Goal: Task Accomplishment & Management: Manage account settings

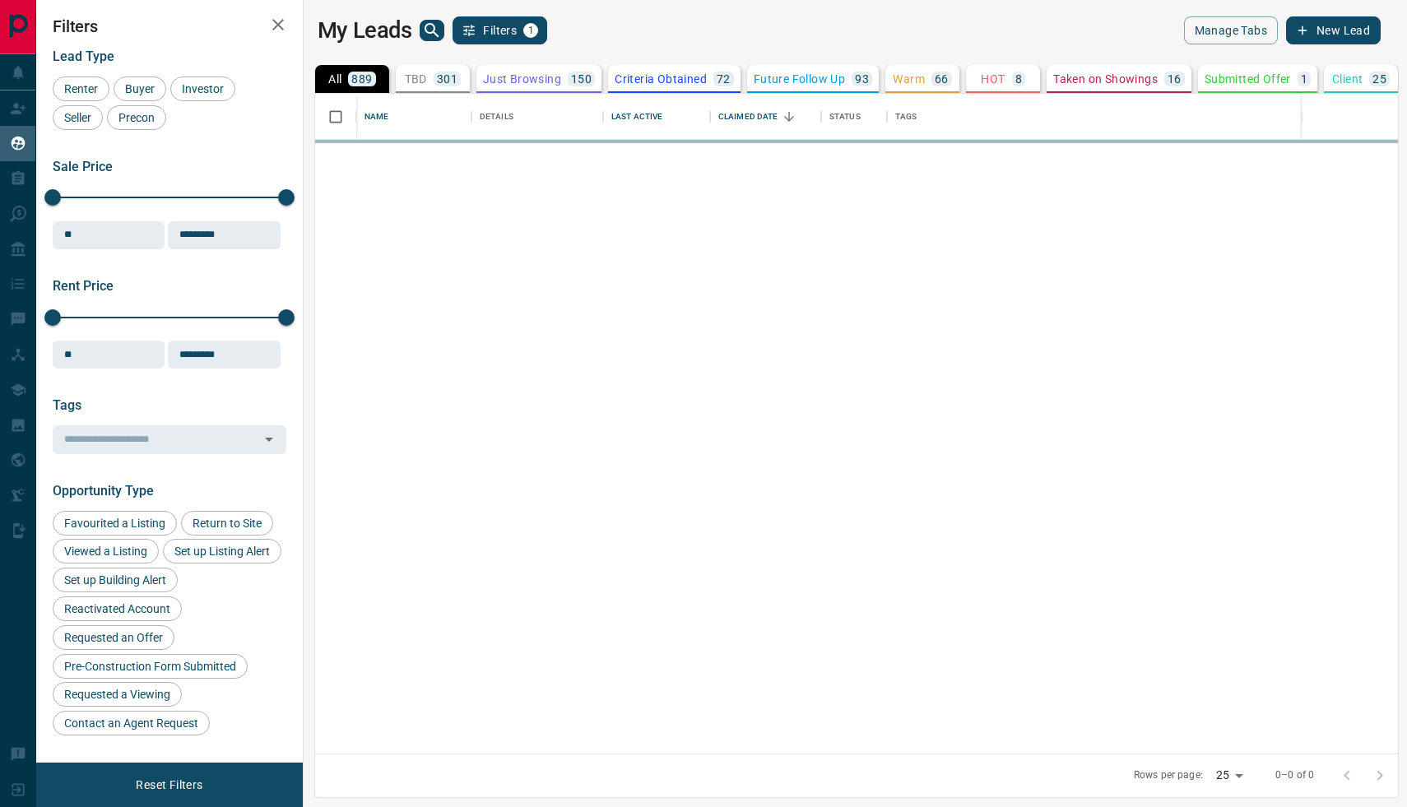
scroll to position [660, 1096]
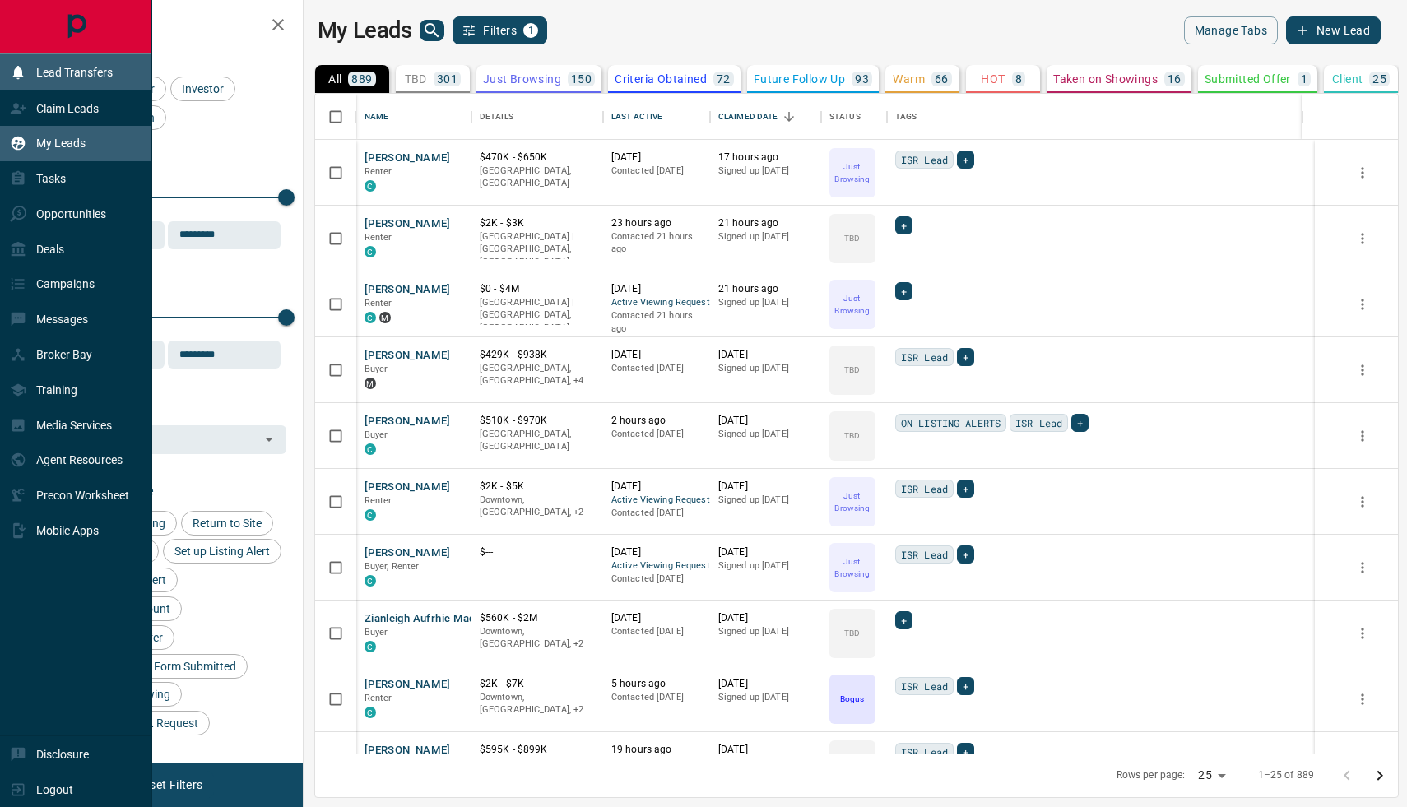
click at [73, 81] on div "Lead Transfers" at bounding box center [61, 71] width 103 height 27
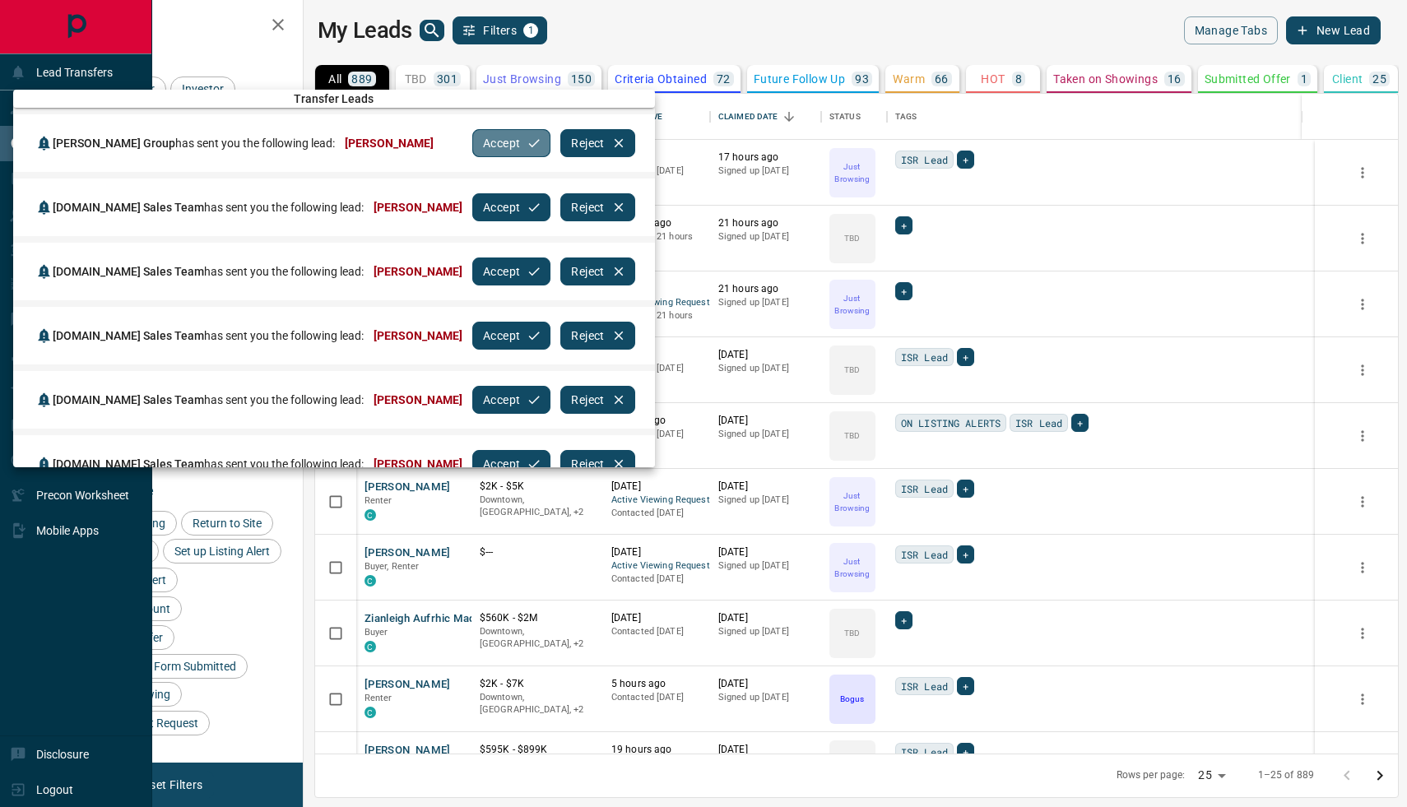
click at [499, 142] on button "Accept" at bounding box center [511, 143] width 78 height 28
click at [481, 142] on button "Accept" at bounding box center [511, 143] width 78 height 28
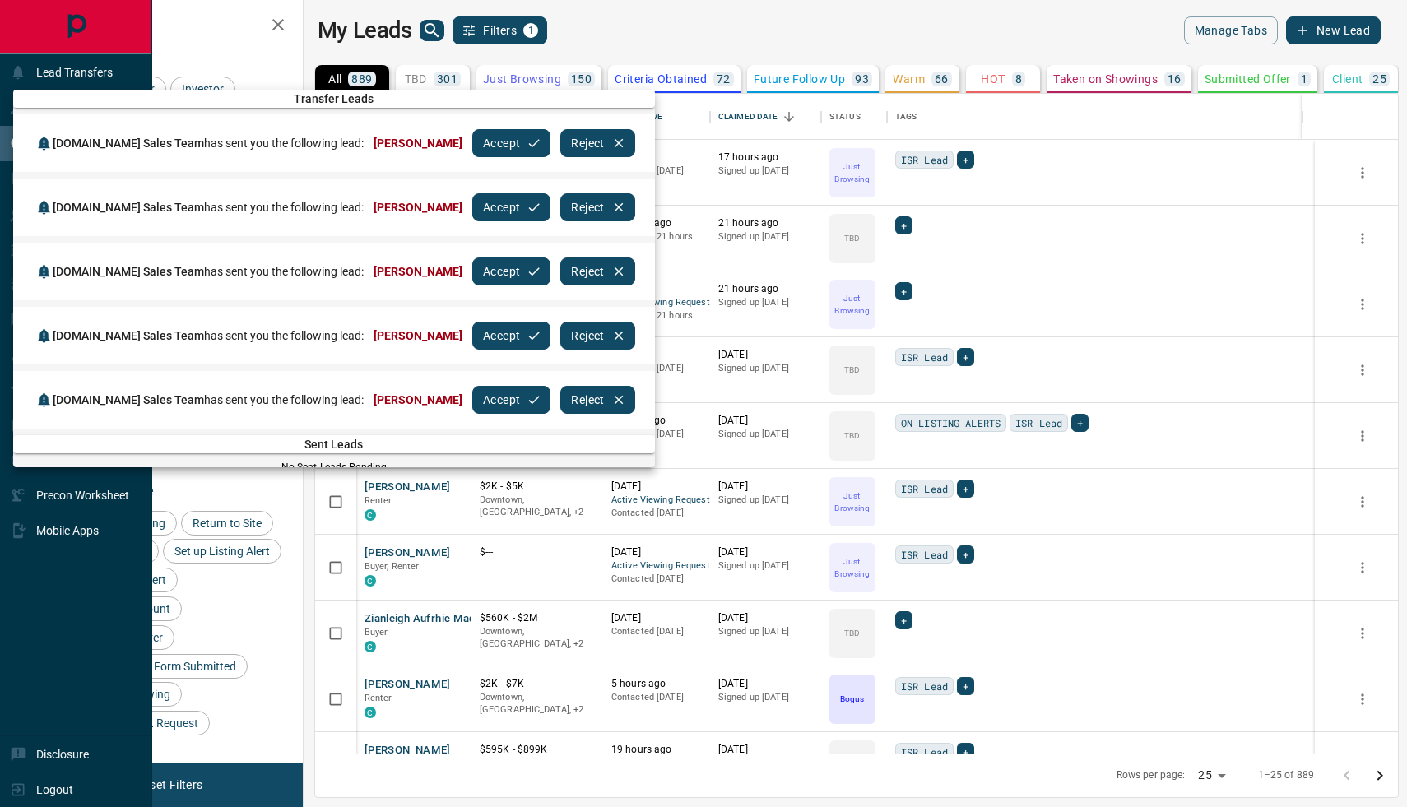
click at [481, 142] on button "Accept" at bounding box center [511, 143] width 78 height 28
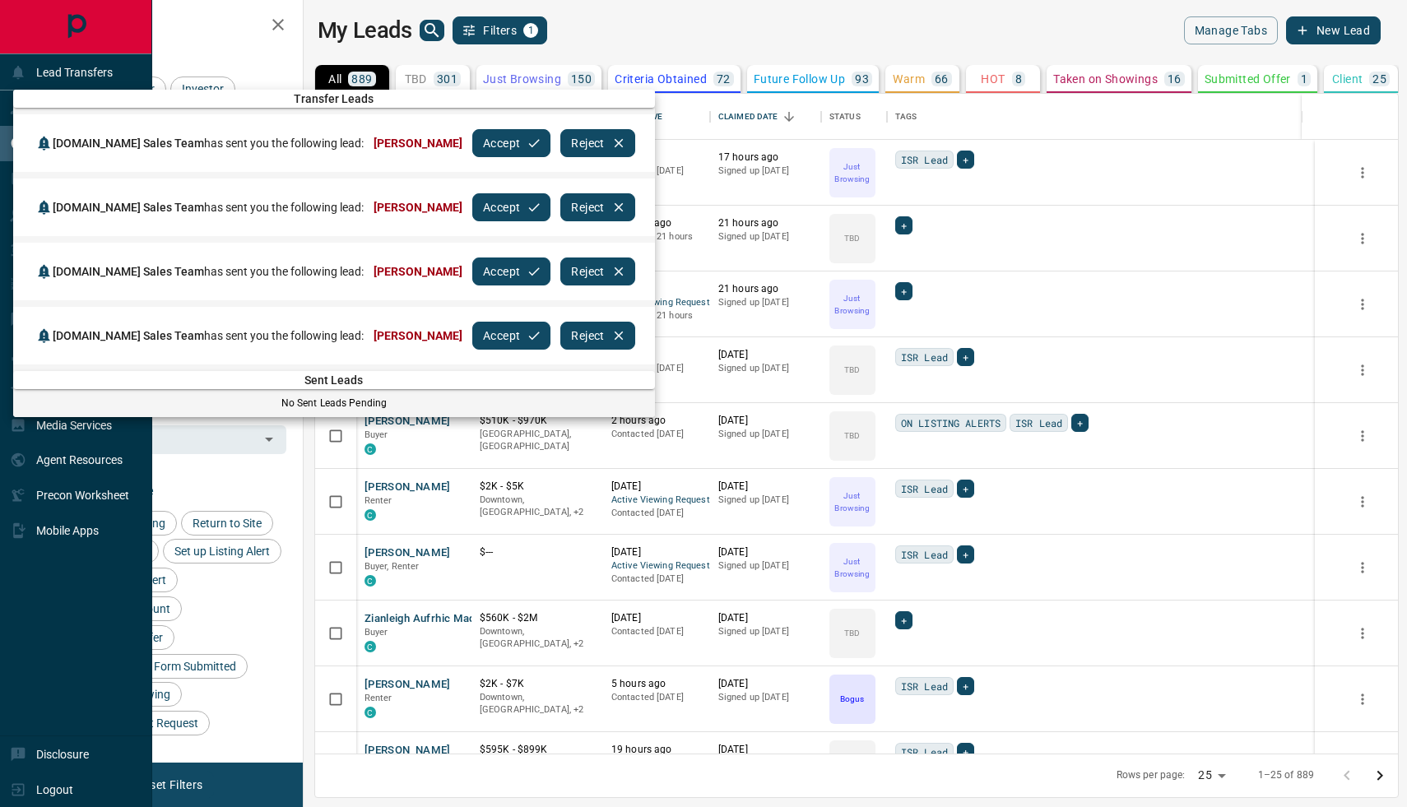
click at [472, 145] on button "Accept" at bounding box center [511, 143] width 78 height 28
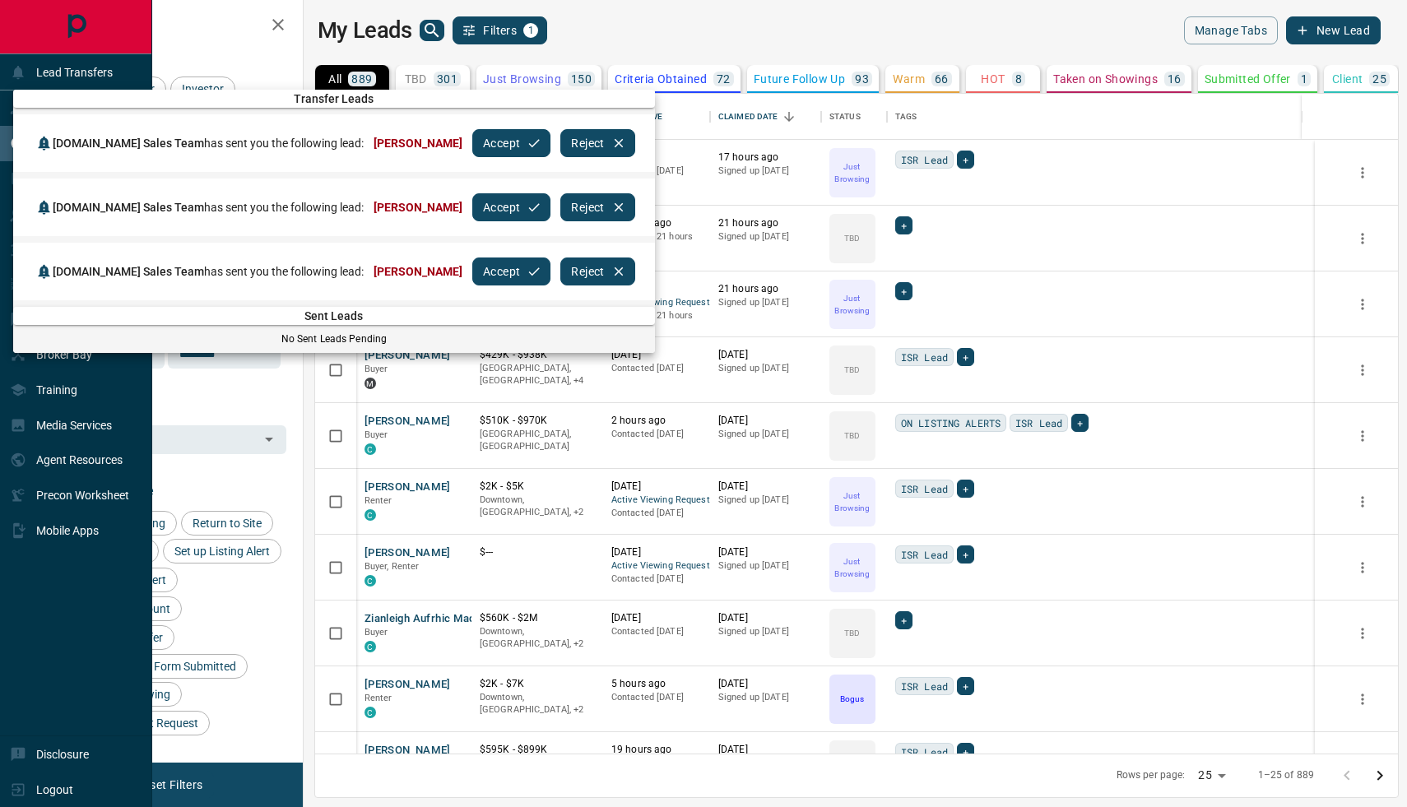
click at [472, 145] on button "Accept" at bounding box center [511, 143] width 78 height 28
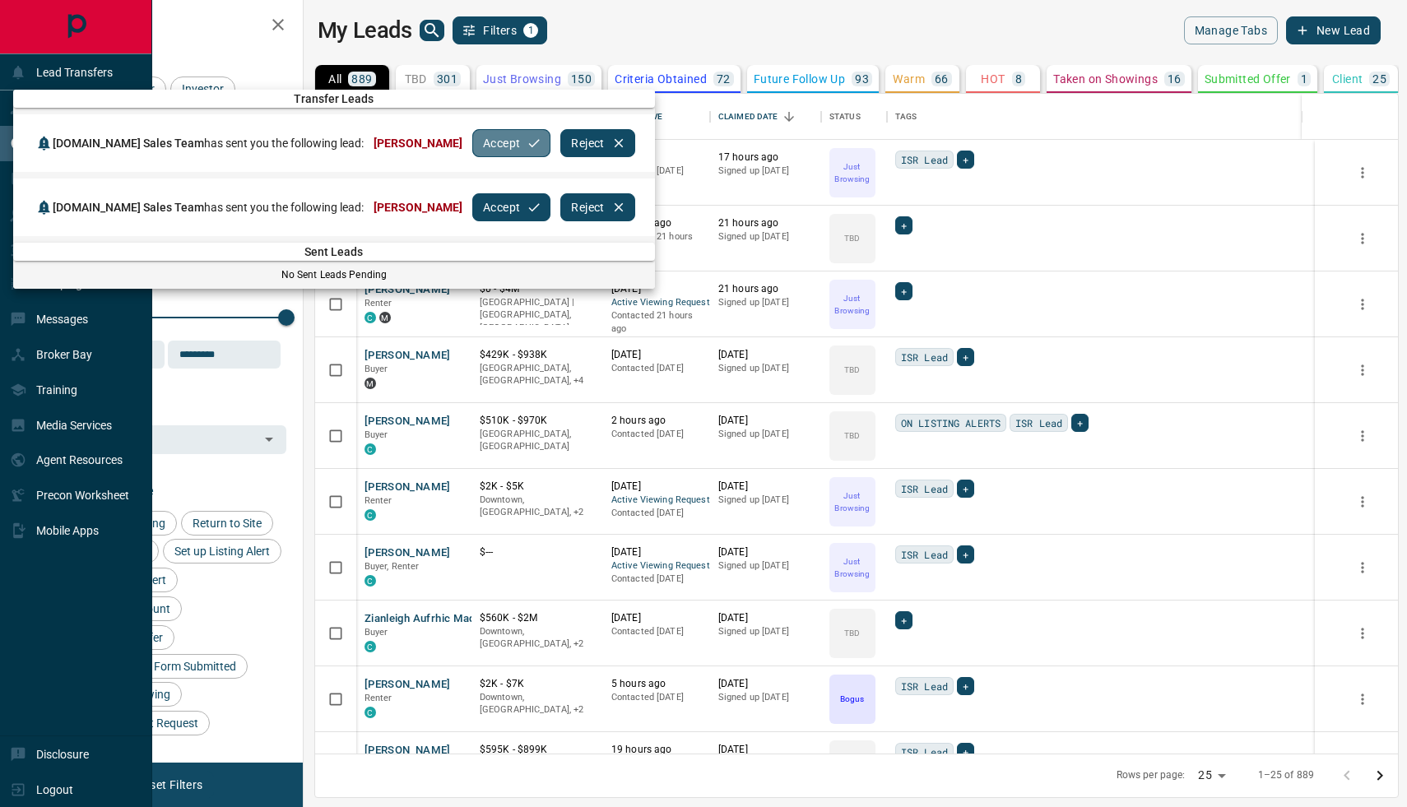
click at [472, 145] on button "Accept" at bounding box center [511, 143] width 78 height 28
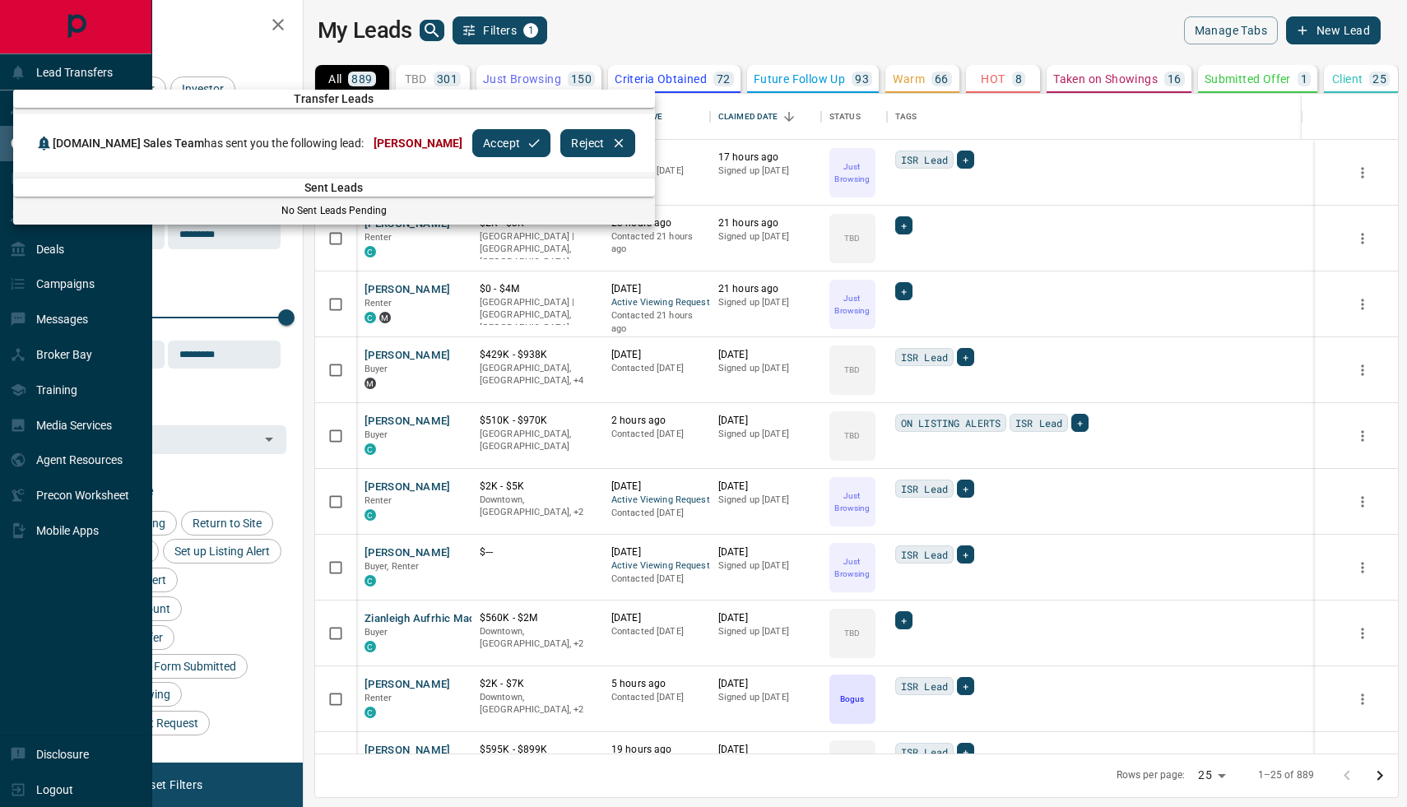
click at [472, 151] on button "Accept" at bounding box center [511, 143] width 78 height 28
